Goal: Task Accomplishment & Management: Manage account settings

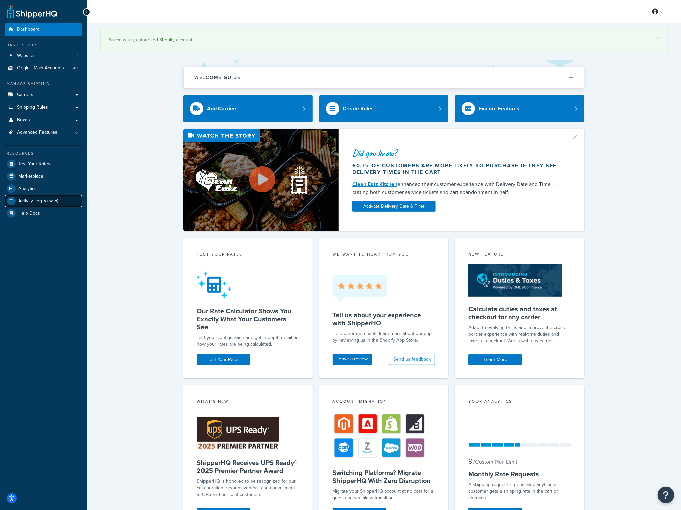
click at [50, 198] on span "NEW" at bounding box center [53, 200] width 18 height 5
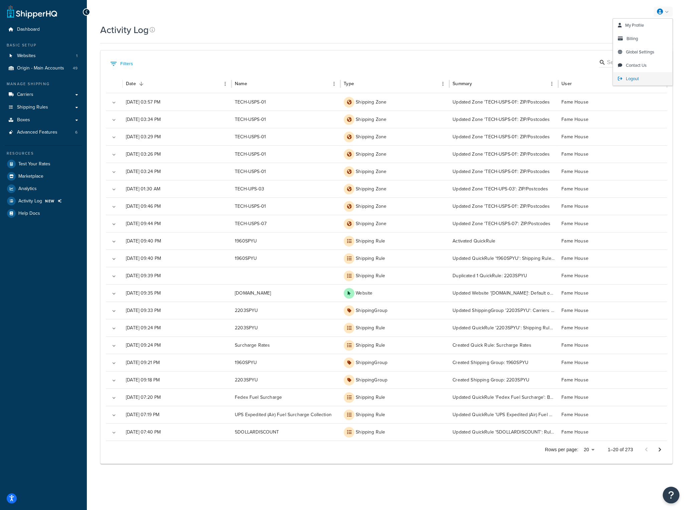
click at [641, 78] on link "Logout" at bounding box center [642, 78] width 59 height 13
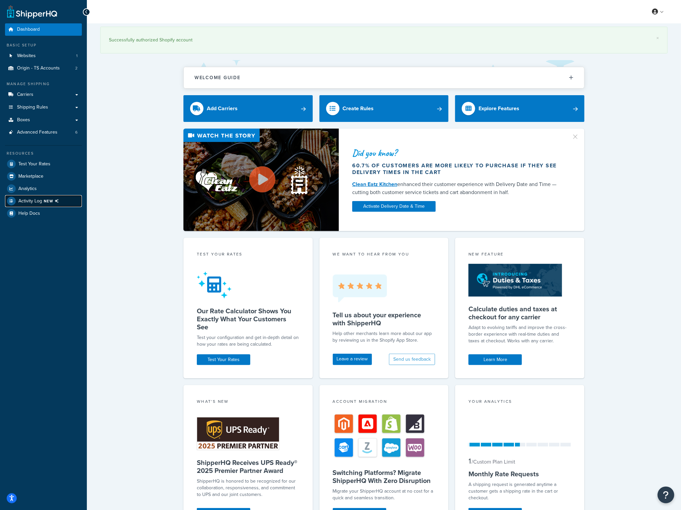
click at [41, 198] on span "Activity Log NEW" at bounding box center [39, 201] width 43 height 9
